Goal: Find contact information: Find contact information

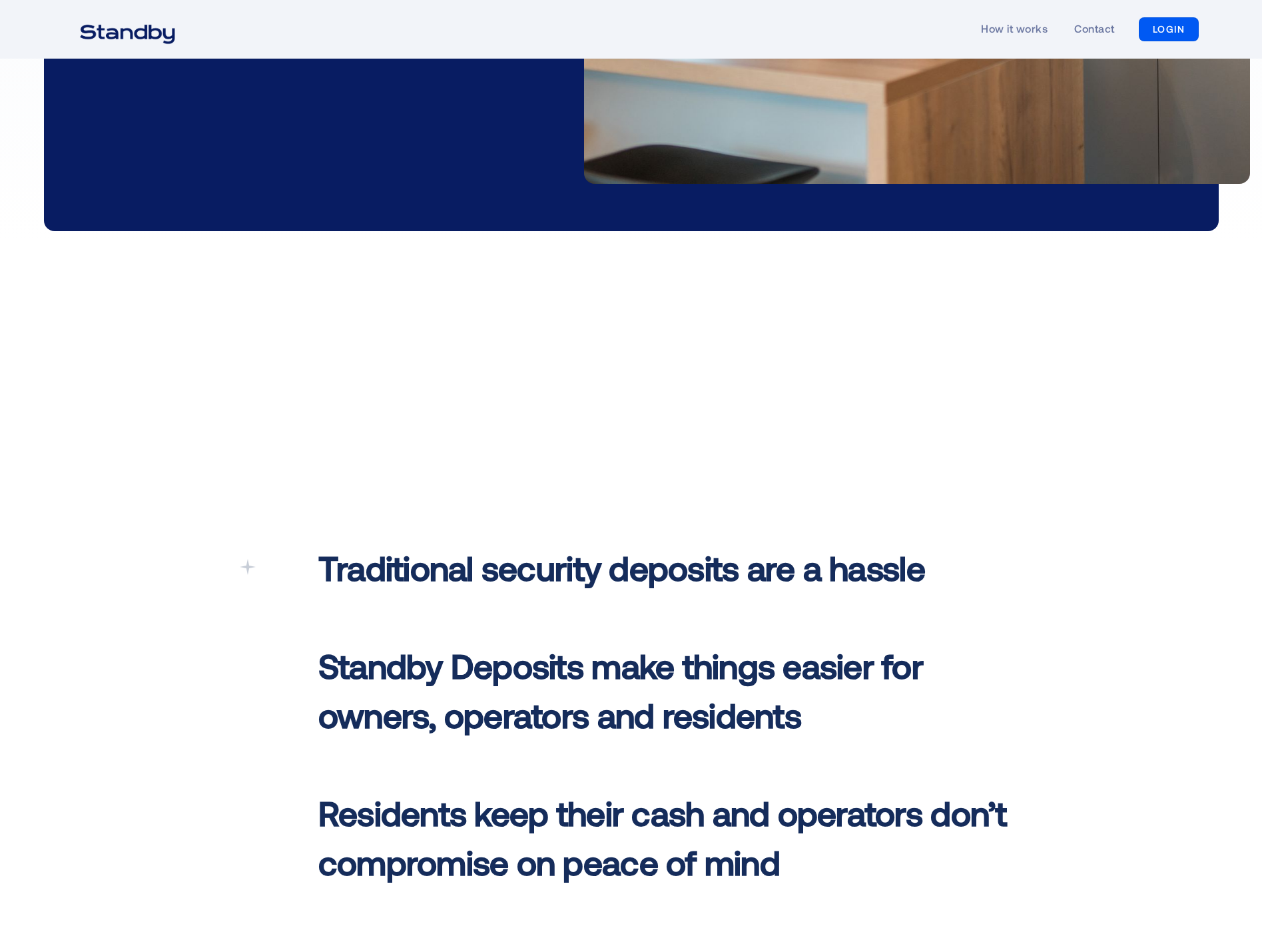
scroll to position [4187, 0]
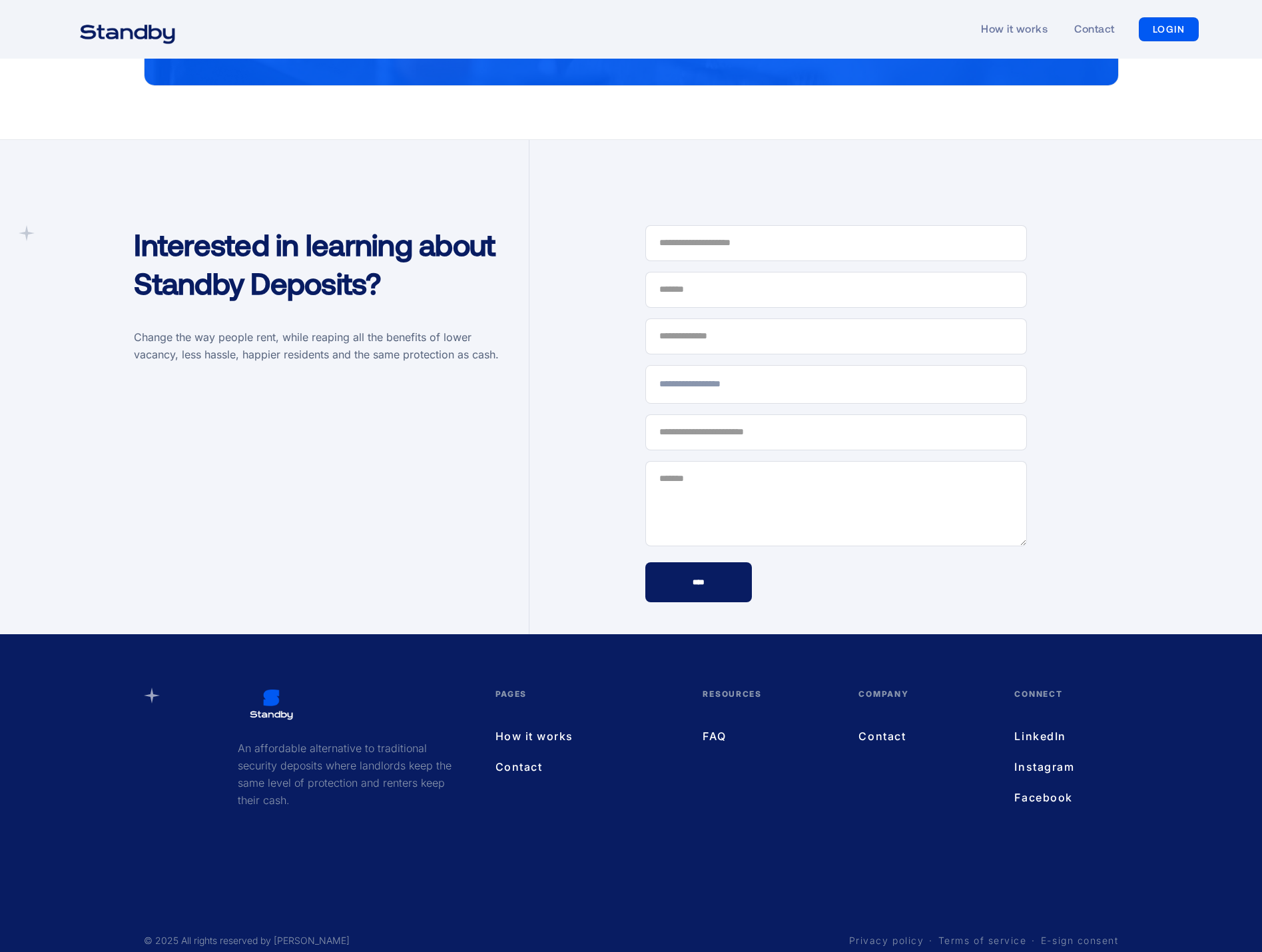
click at [544, 728] on link "How it works" at bounding box center [586, 736] width 181 height 17
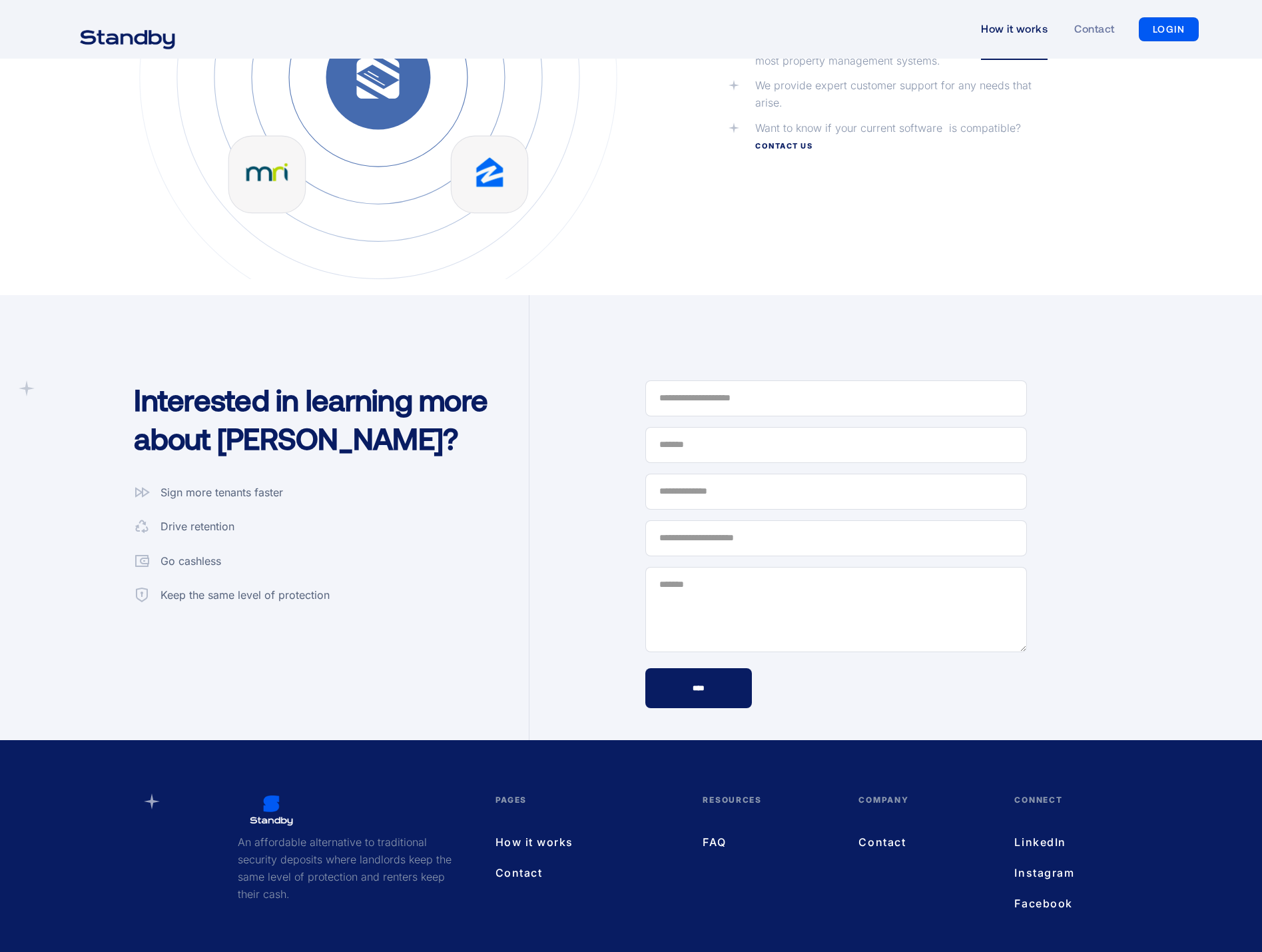
scroll to position [3342, 0]
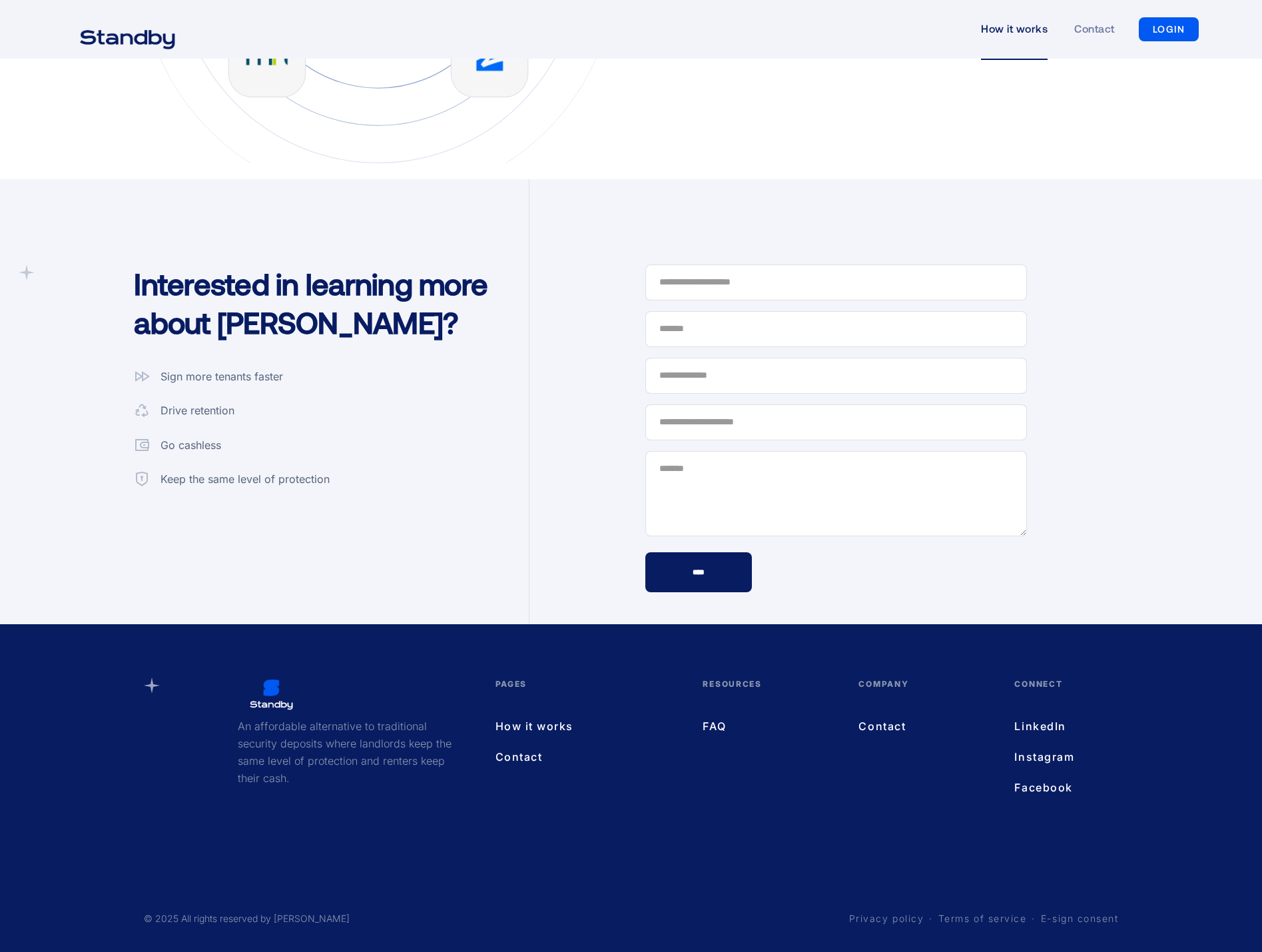
click at [523, 752] on link "Contact" at bounding box center [586, 756] width 181 height 17
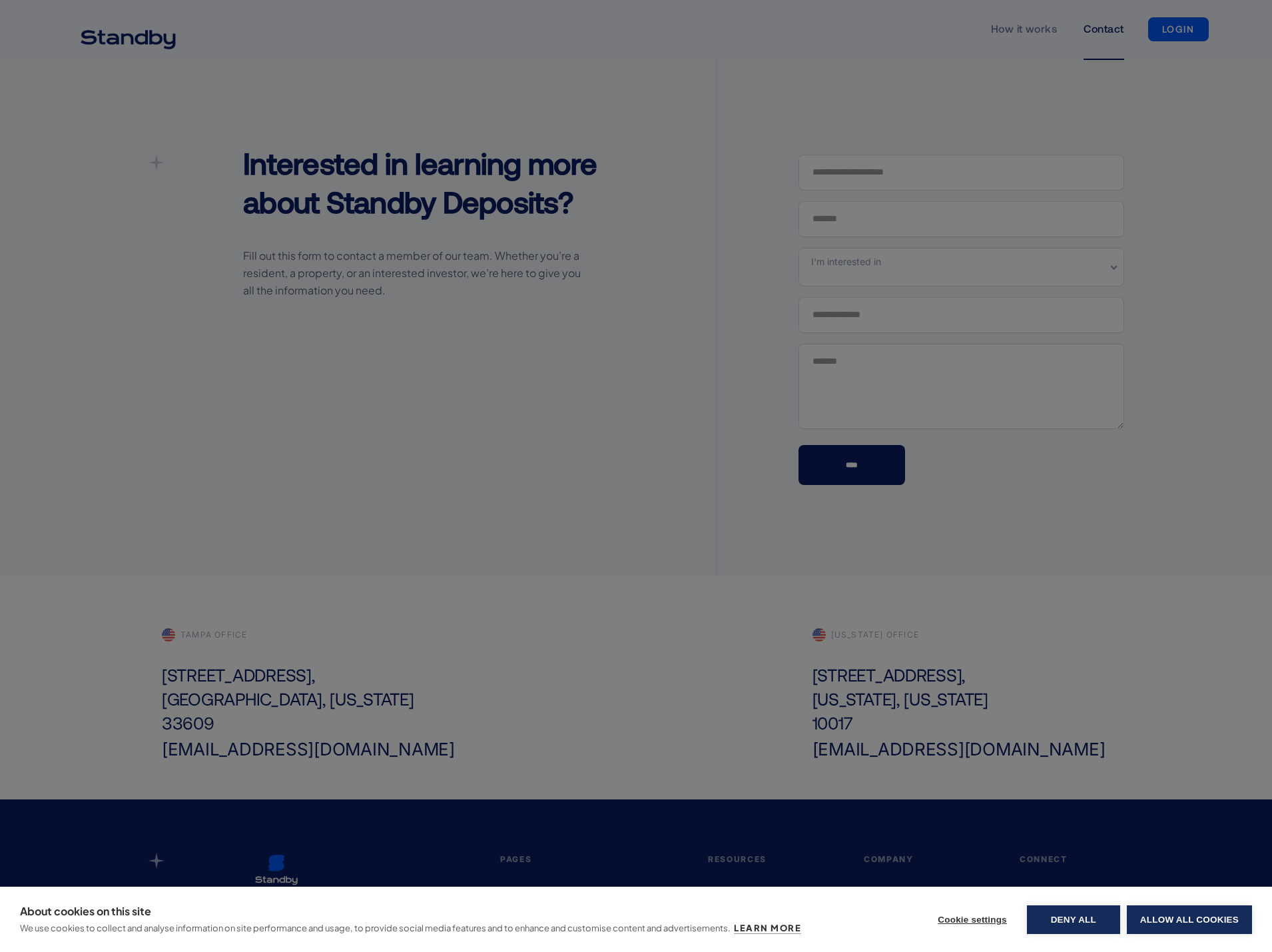
click at [423, 697] on div "About cookies on this site We use cookies to collect and analyse information on…" at bounding box center [636, 476] width 1272 height 952
click at [1080, 930] on button "Deny all" at bounding box center [1073, 920] width 93 height 29
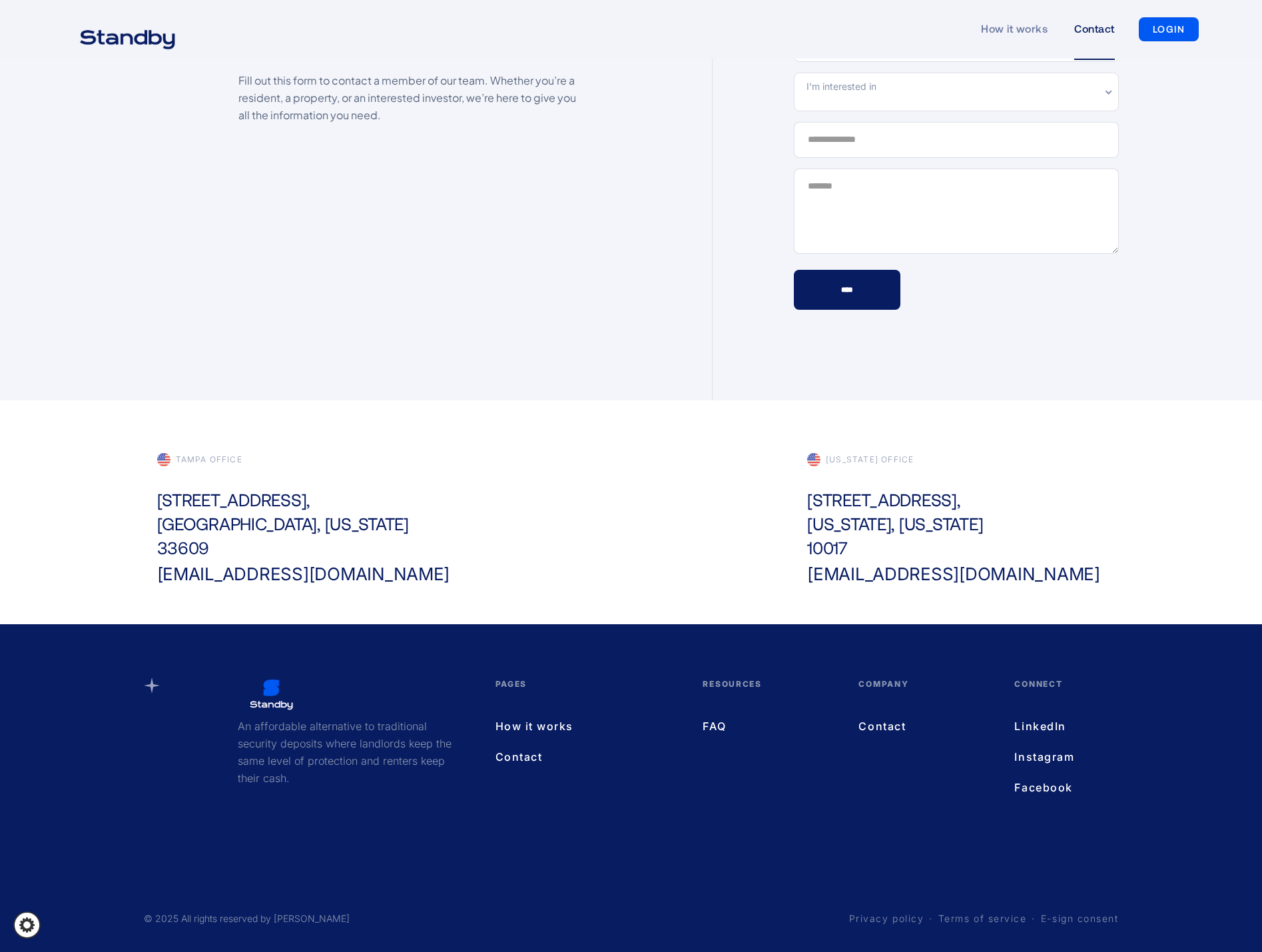
scroll to position [174, 0]
